Goal: Entertainment & Leisure: Consume media (video, audio)

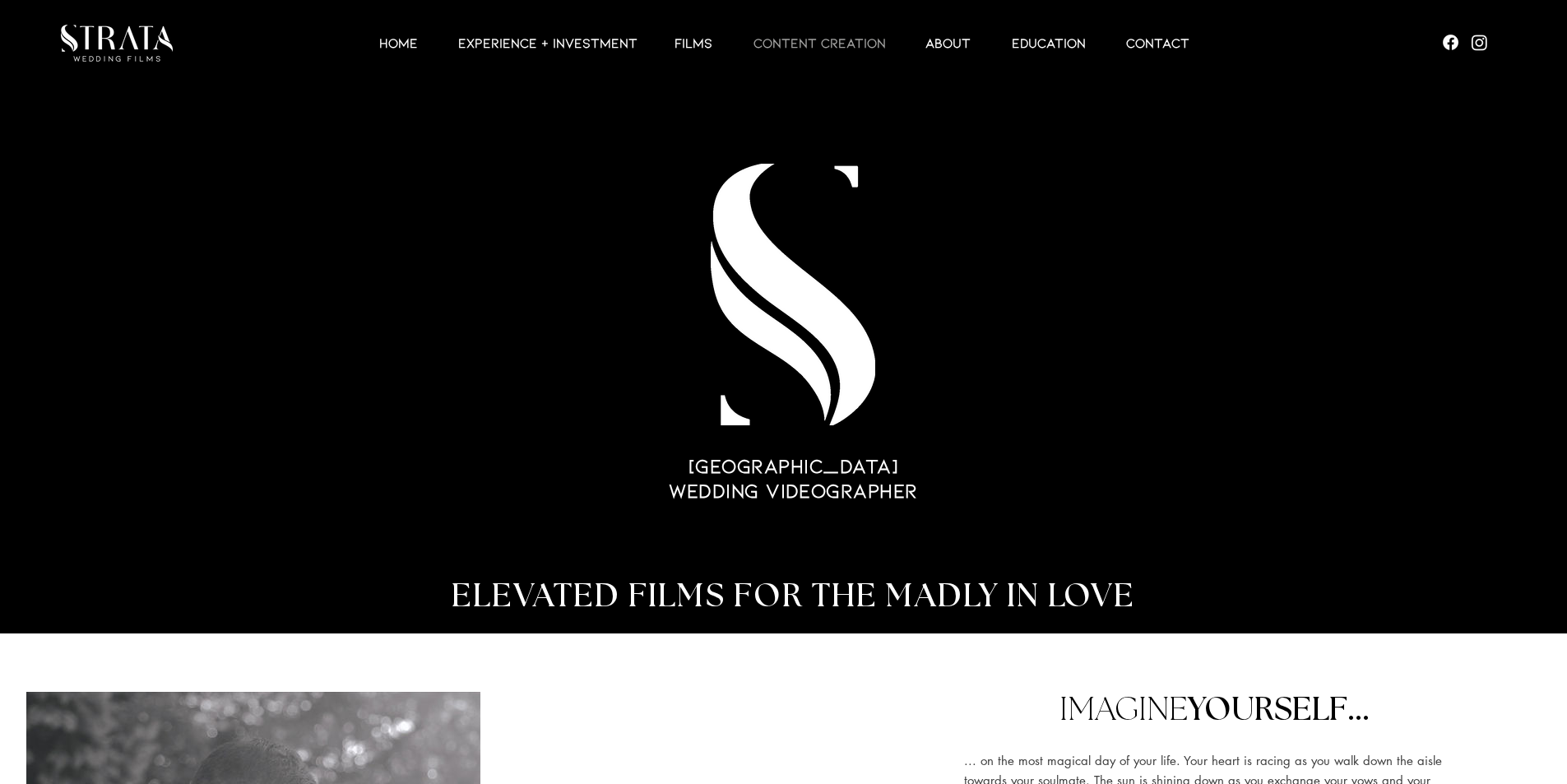
click at [838, 37] on p "CONTENT CREATION" at bounding box center [819, 43] width 148 height 20
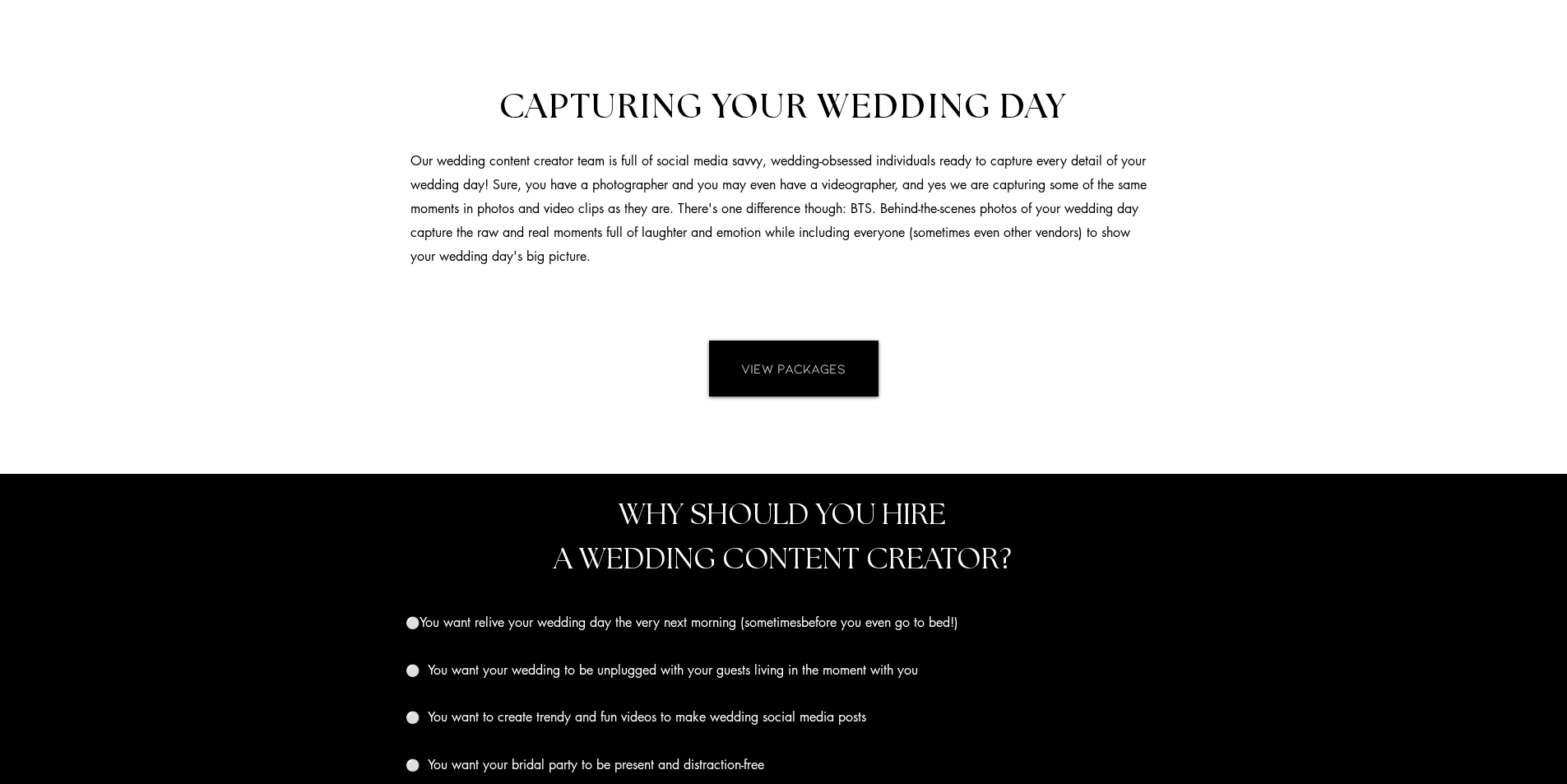
scroll to position [1365, 0]
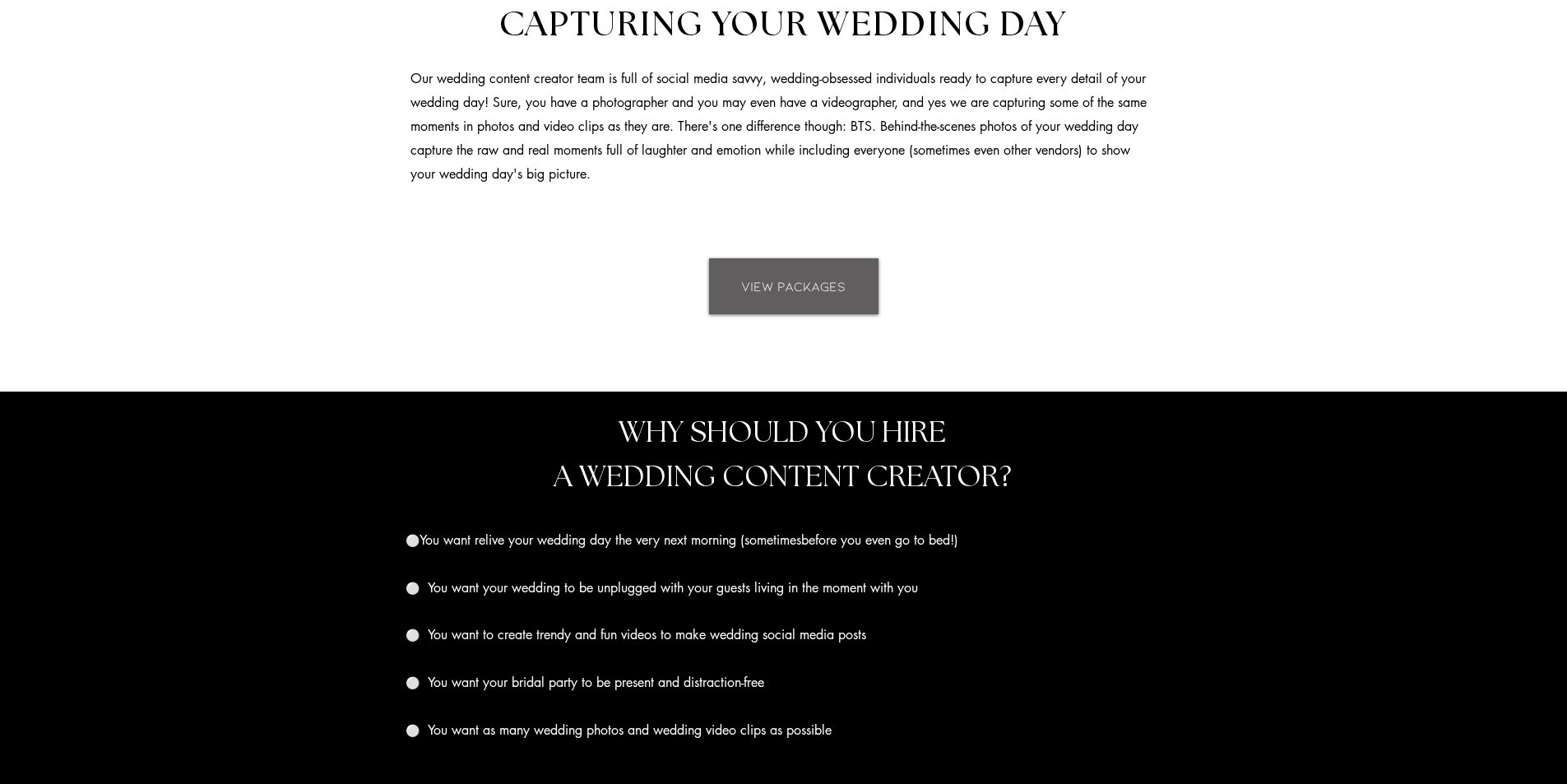
click at [771, 273] on link "VIEW PACKAGES" at bounding box center [794, 286] width 169 height 56
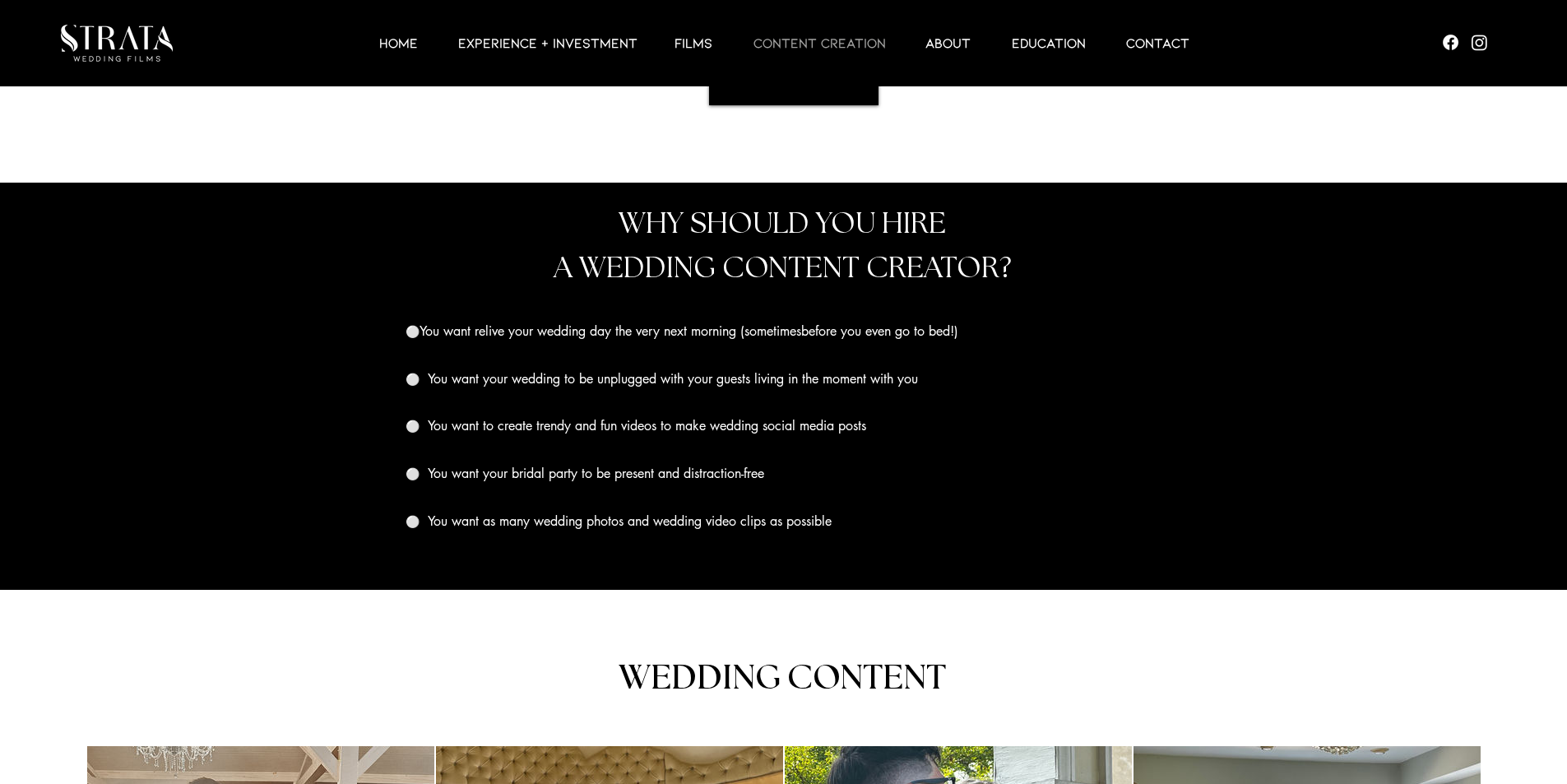
scroll to position [1458, 0]
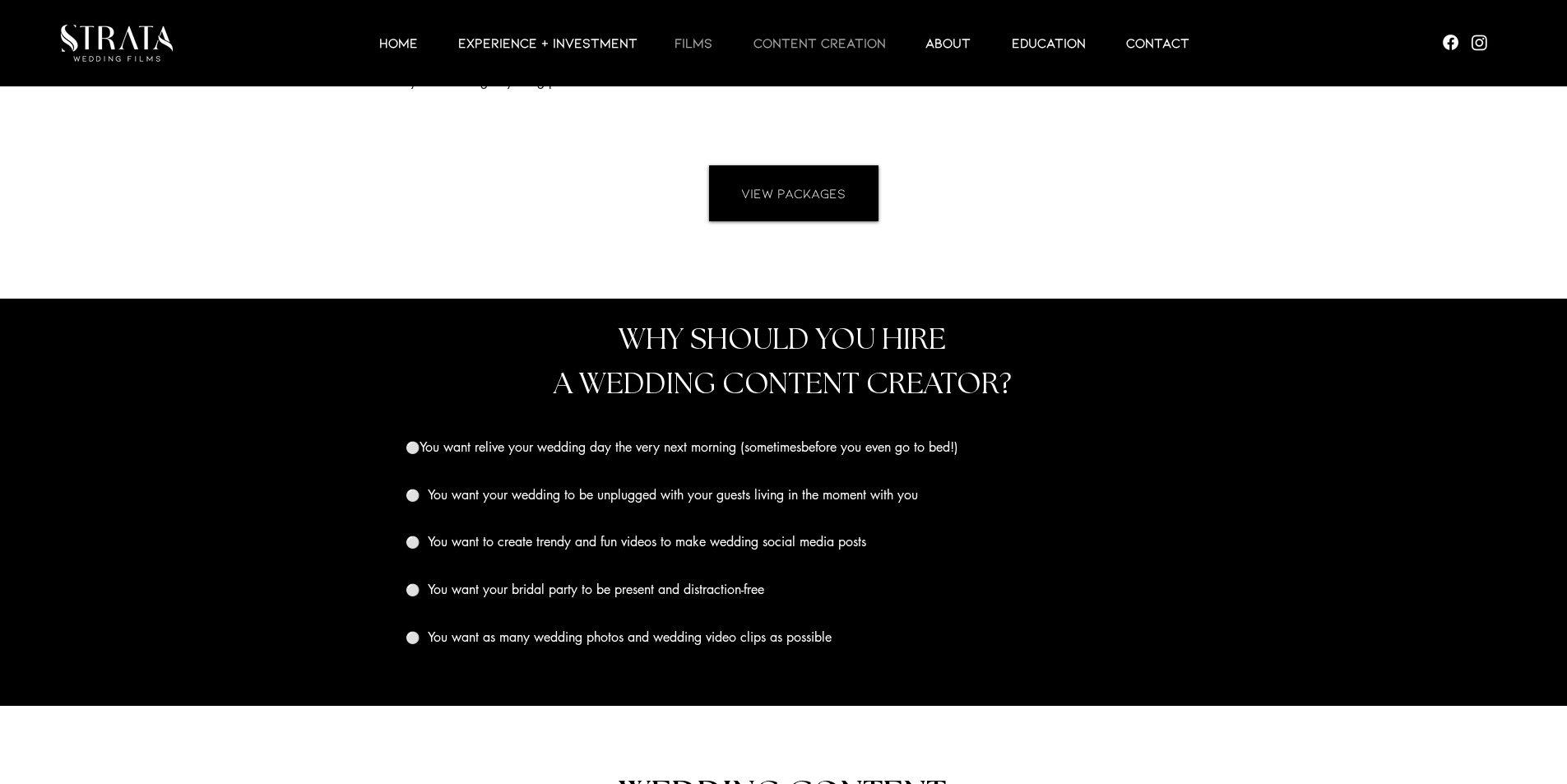
click at [705, 44] on p "Films" at bounding box center [693, 43] width 55 height 20
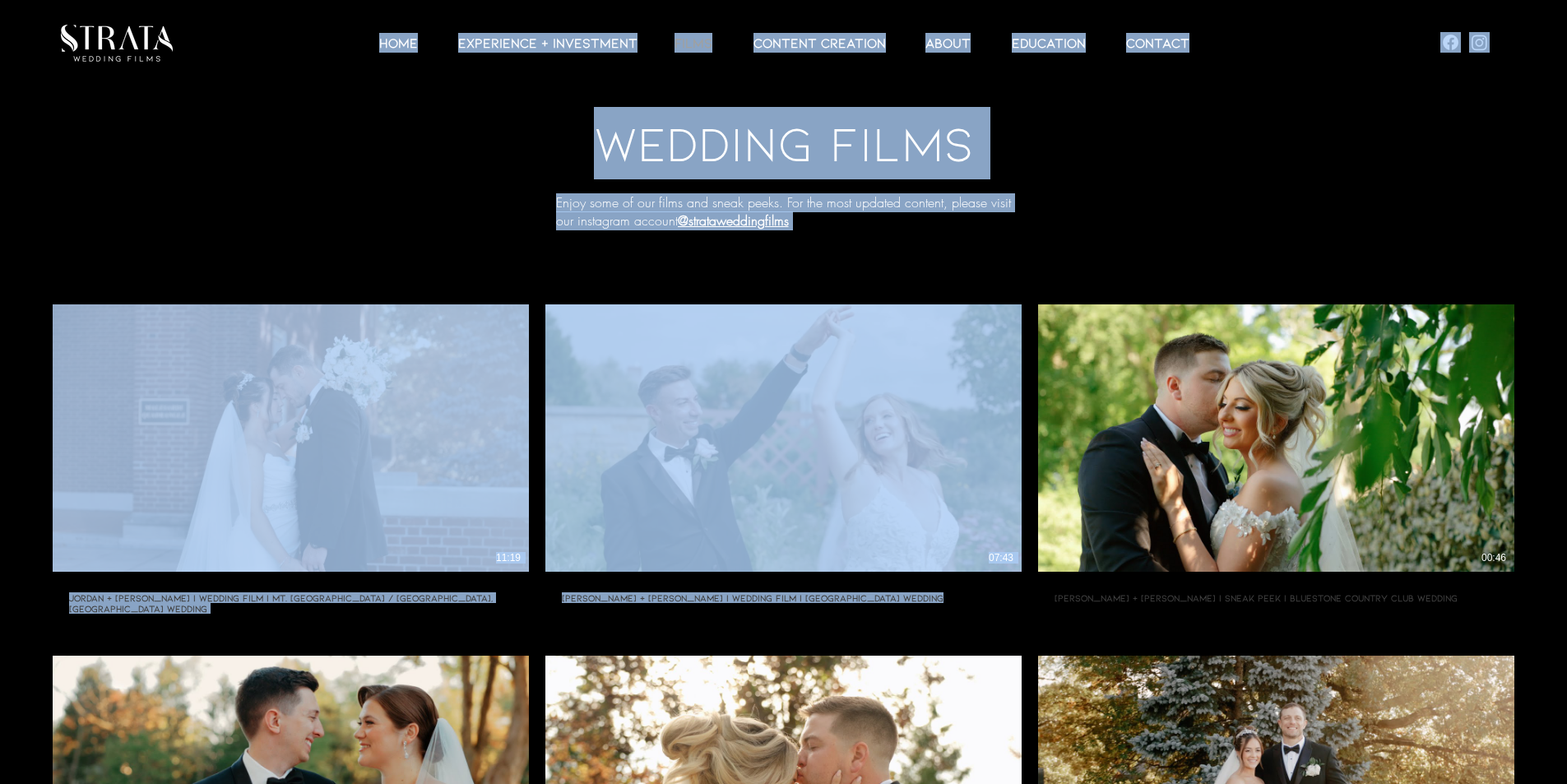
drag, startPoint x: 1566, startPoint y: 71, endPoint x: 1570, endPoint y: 168, distance: 97.1
click at [1566, 168] on html "top of page Skip to Main Content HOME EXPERIENCE + INVESTMENT Films CONTENT CRE…" at bounding box center [784, 392] width 1567 height 784
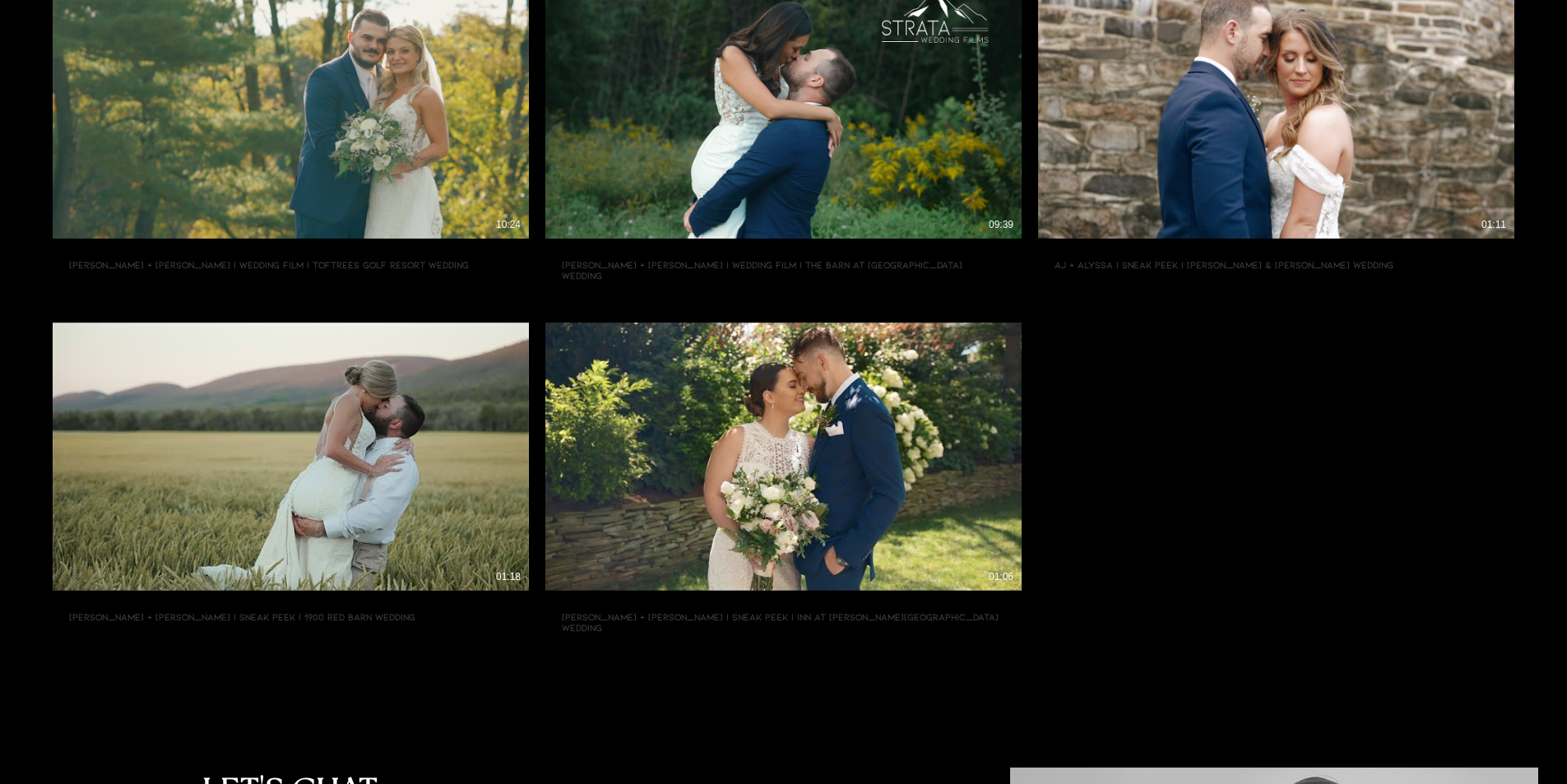
scroll to position [1396, 0]
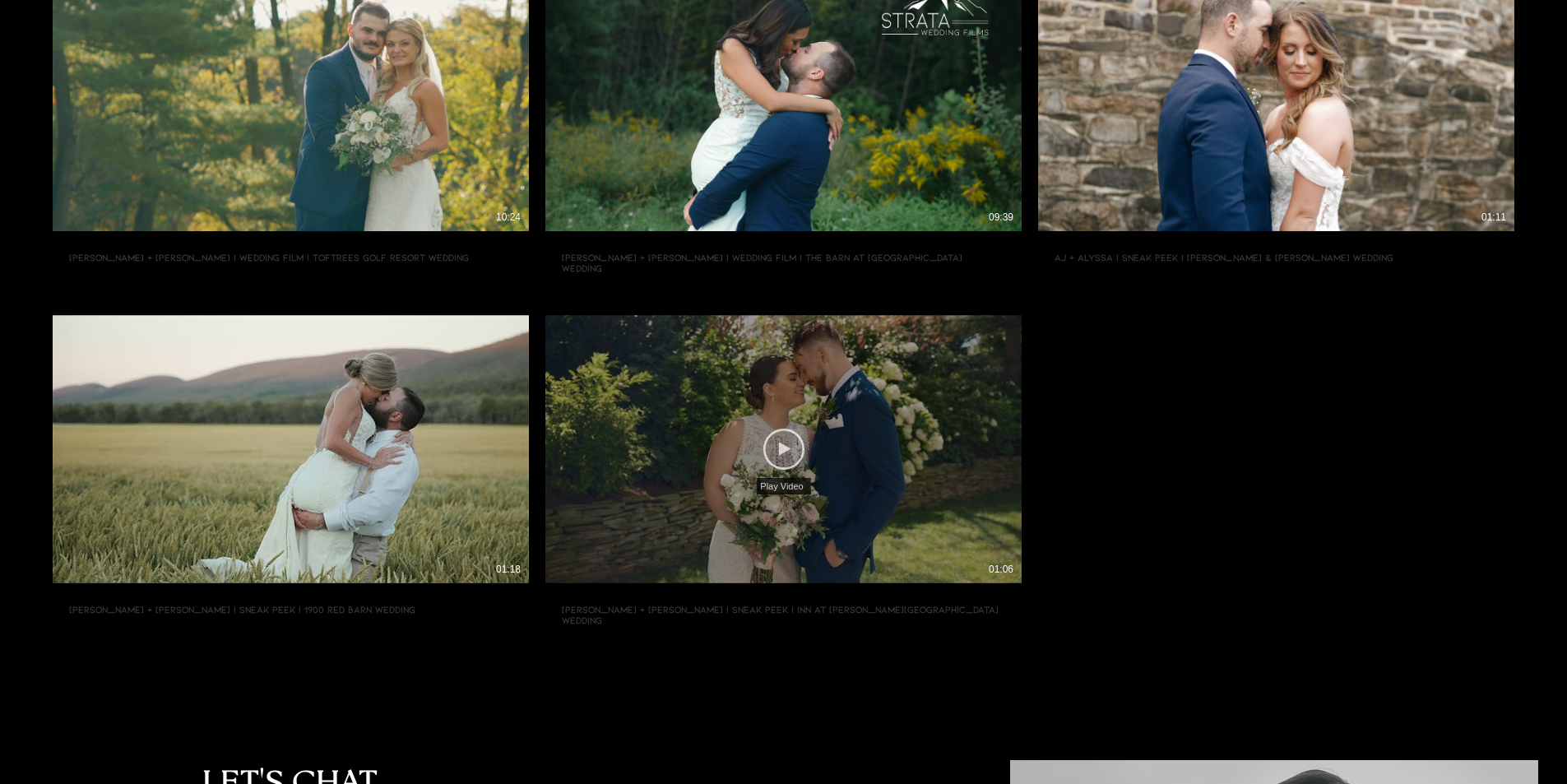
click at [786, 428] on icon "Play Video" at bounding box center [784, 449] width 41 height 41
type input "[URL][DOMAIN_NAME]"
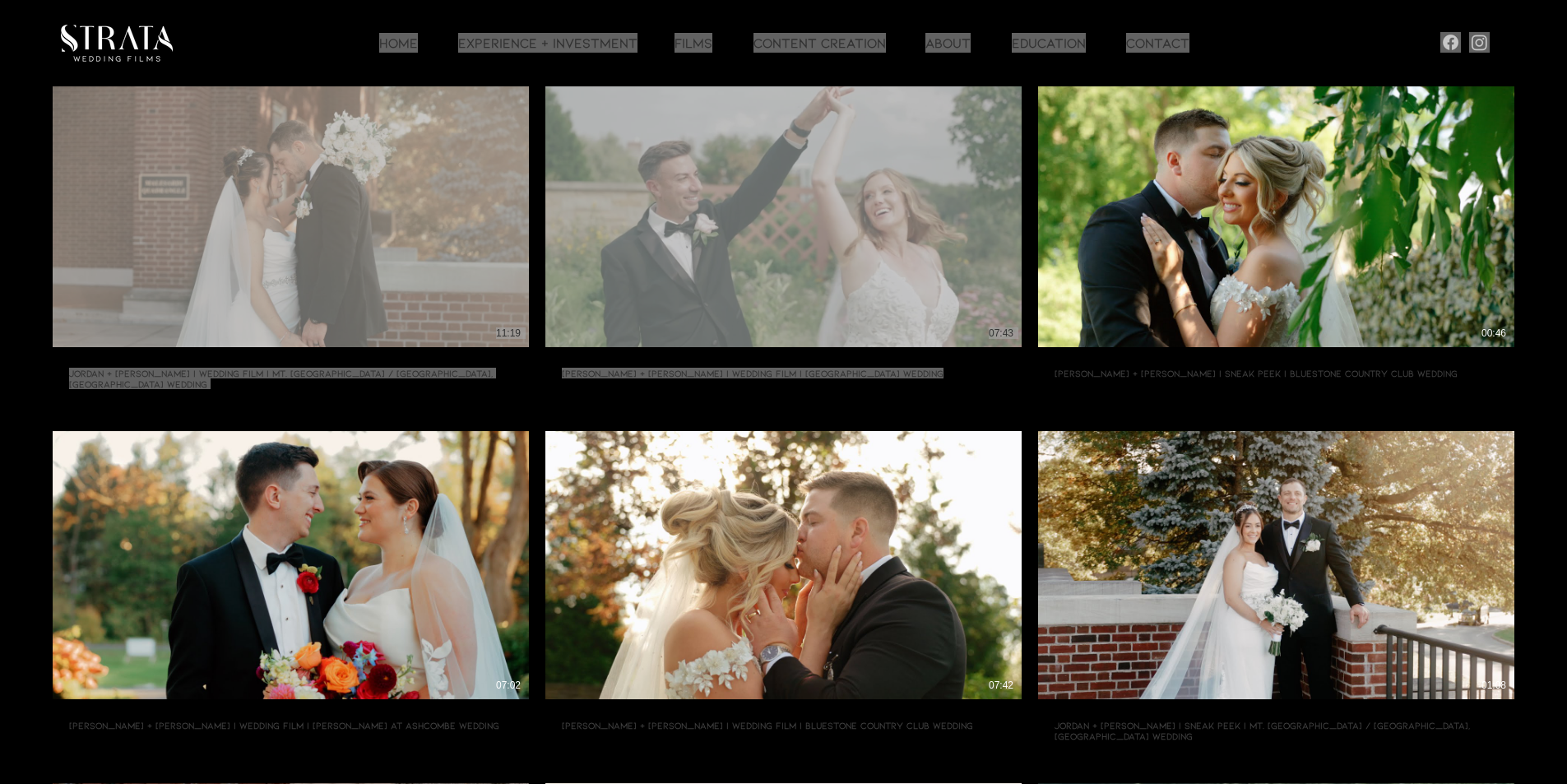
scroll to position [0, 0]
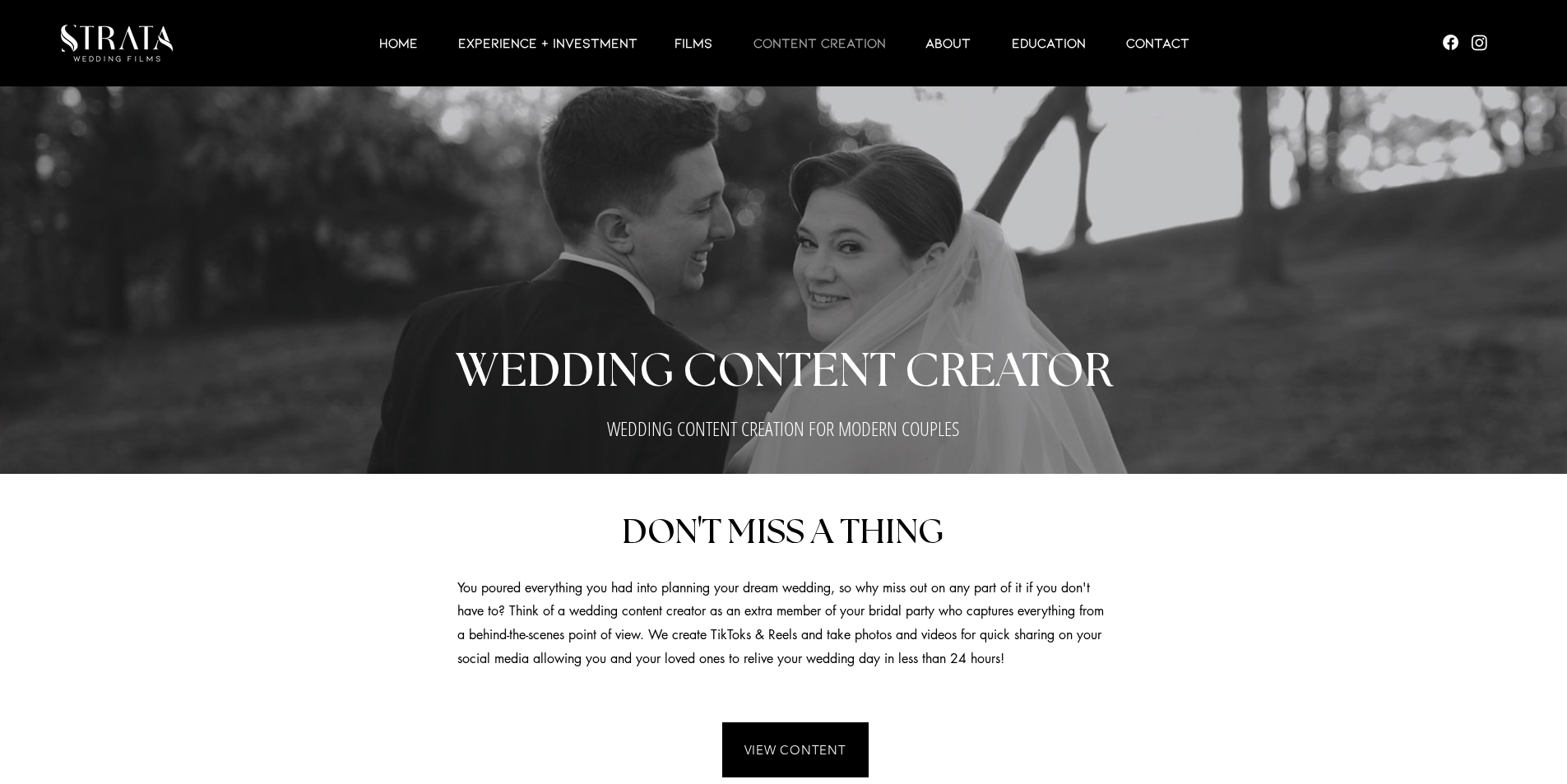
scroll to position [1458, 0]
